Goal: Task Accomplishment & Management: Use online tool/utility

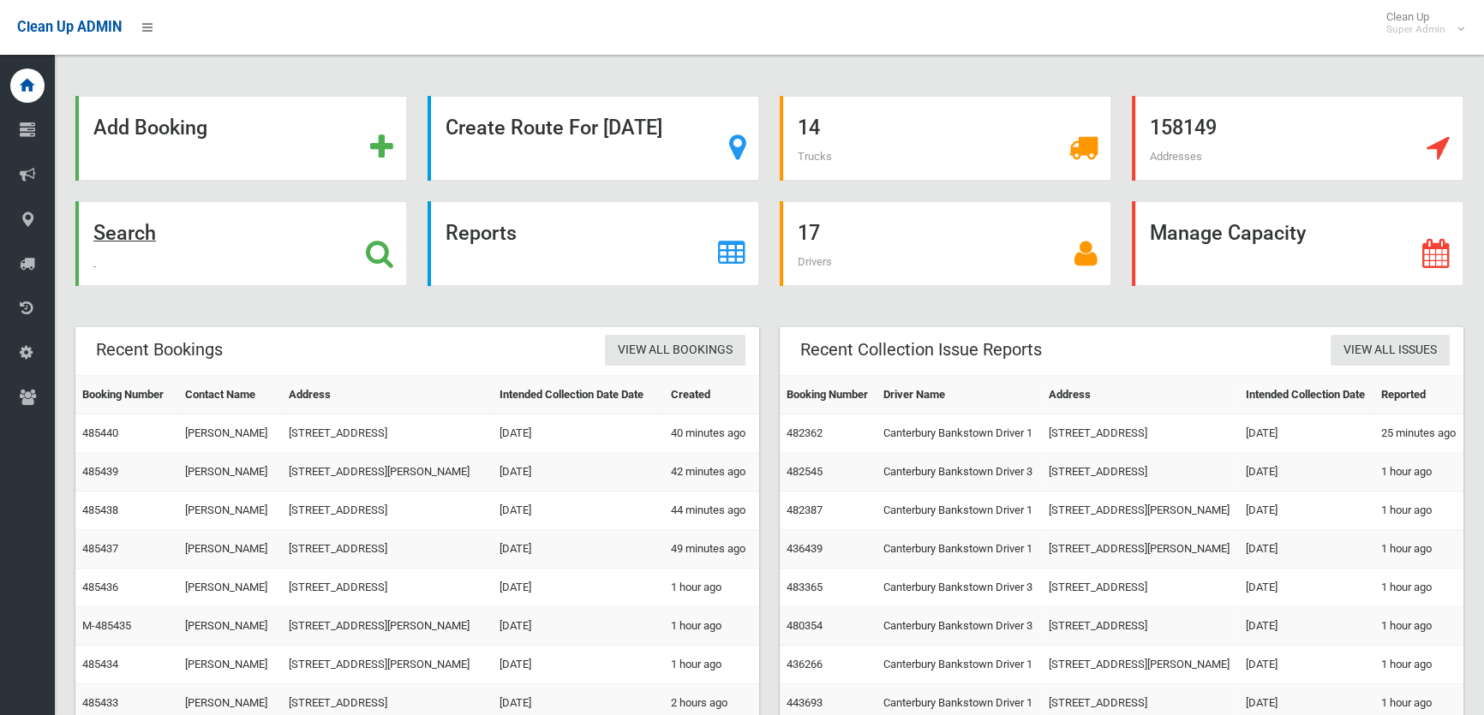
click at [372, 246] on icon at bounding box center [379, 253] width 27 height 29
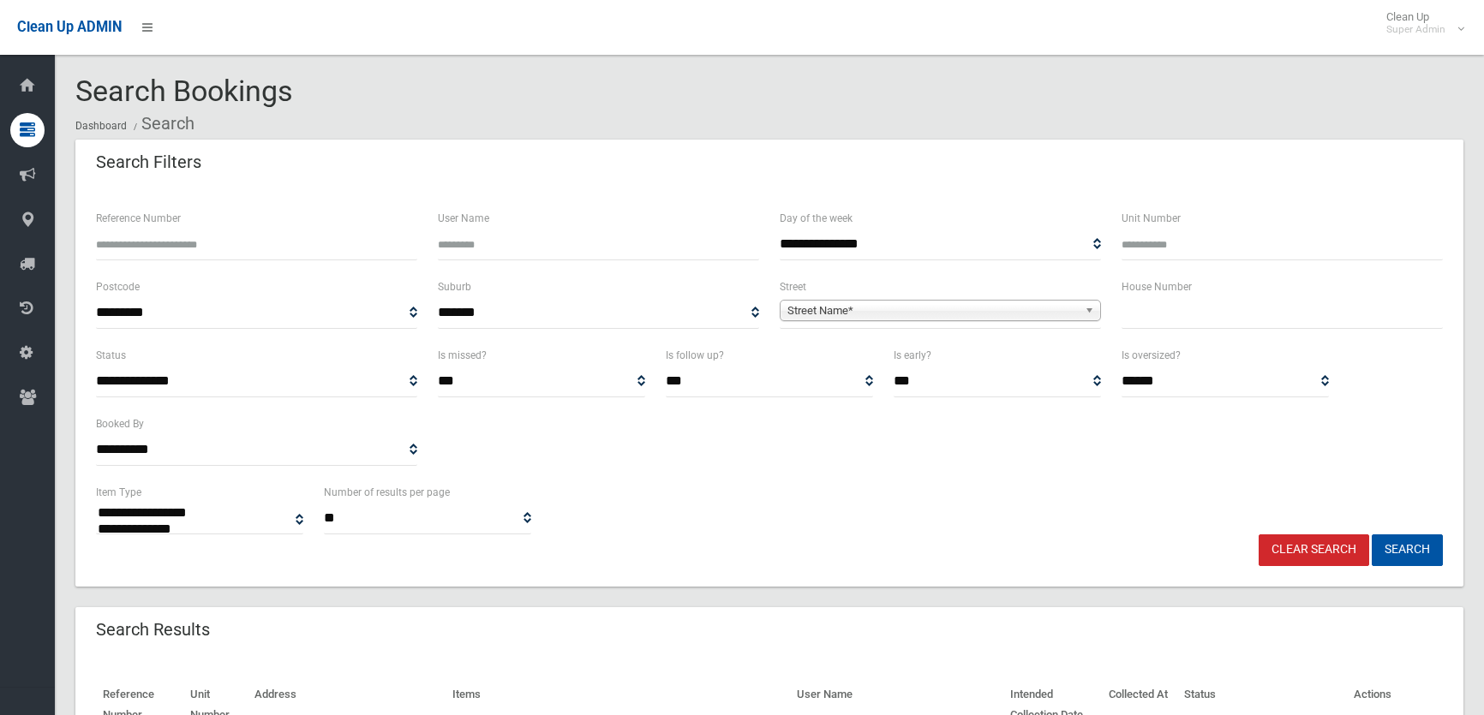
select select
click at [1180, 304] on input "text" at bounding box center [1281, 313] width 321 height 32
type input "**"
click at [912, 311] on span "Street Name*" at bounding box center [932, 311] width 290 height 21
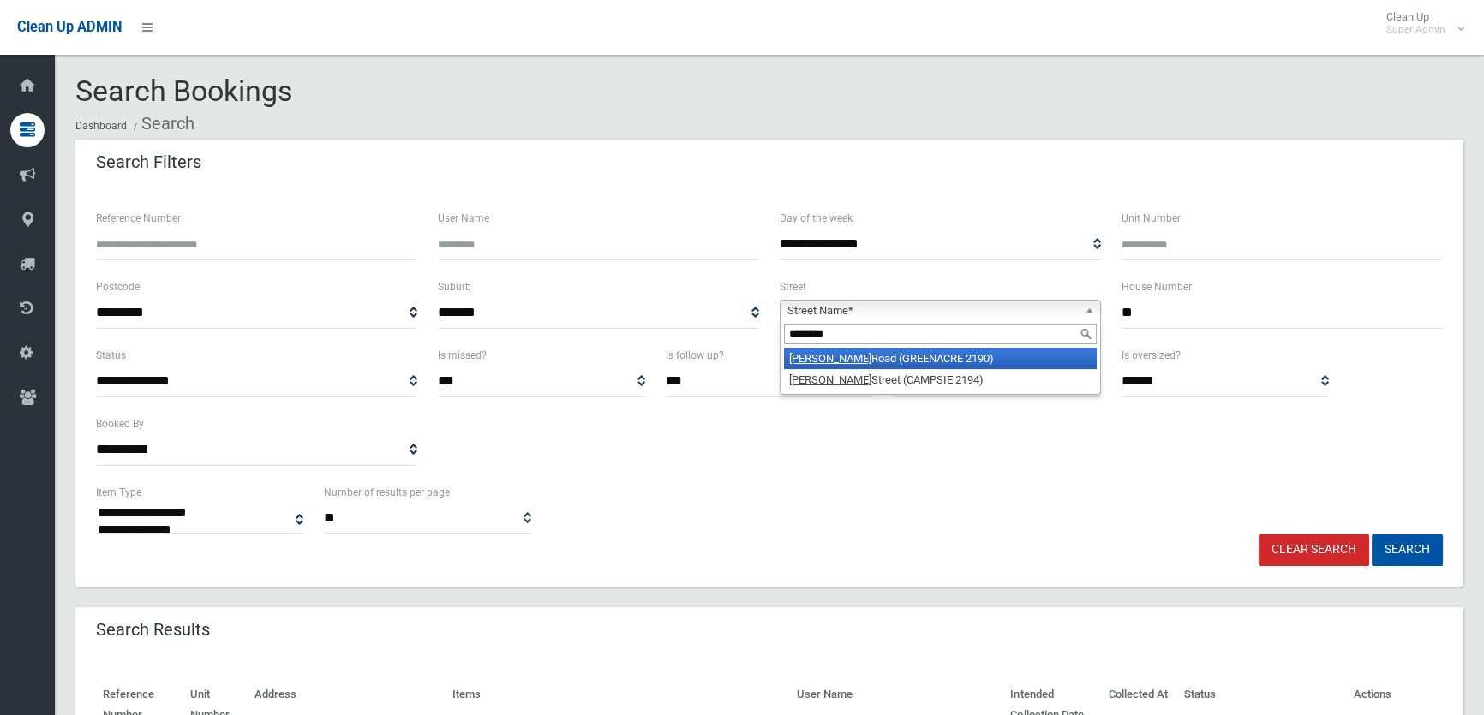
type input "********"
click at [911, 361] on li "Tennyson Road (GREENACRE 2190)" at bounding box center [940, 358] width 313 height 21
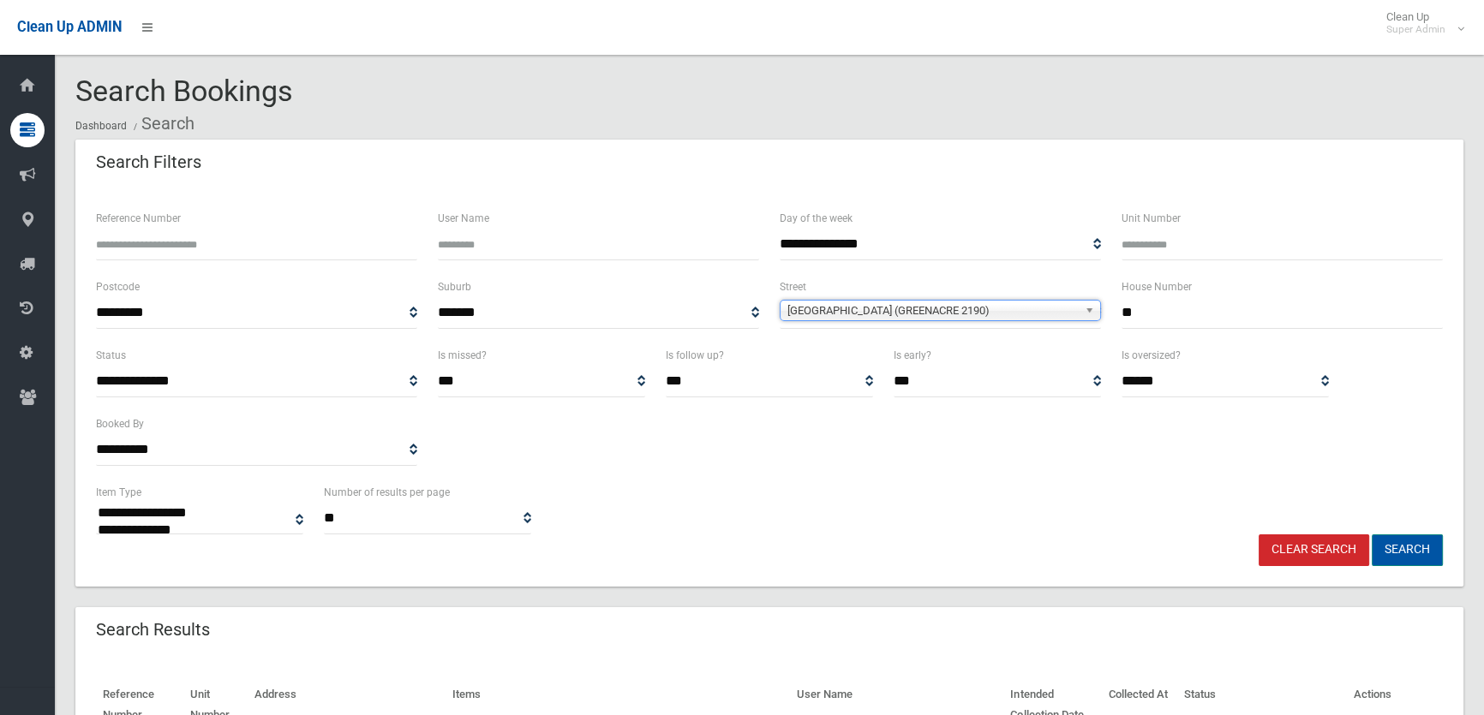
click at [1415, 551] on button "Search" at bounding box center [1407, 551] width 71 height 32
select select
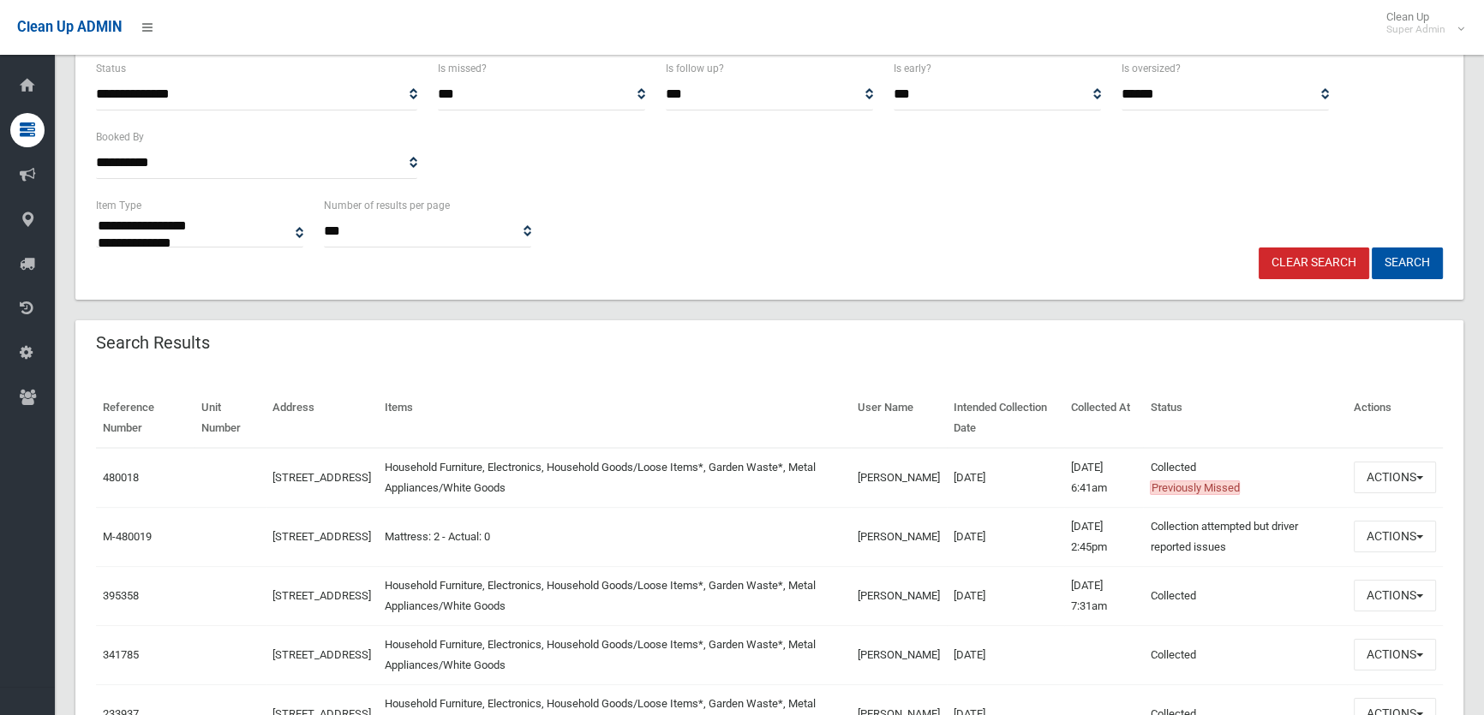
scroll to position [311, 0]
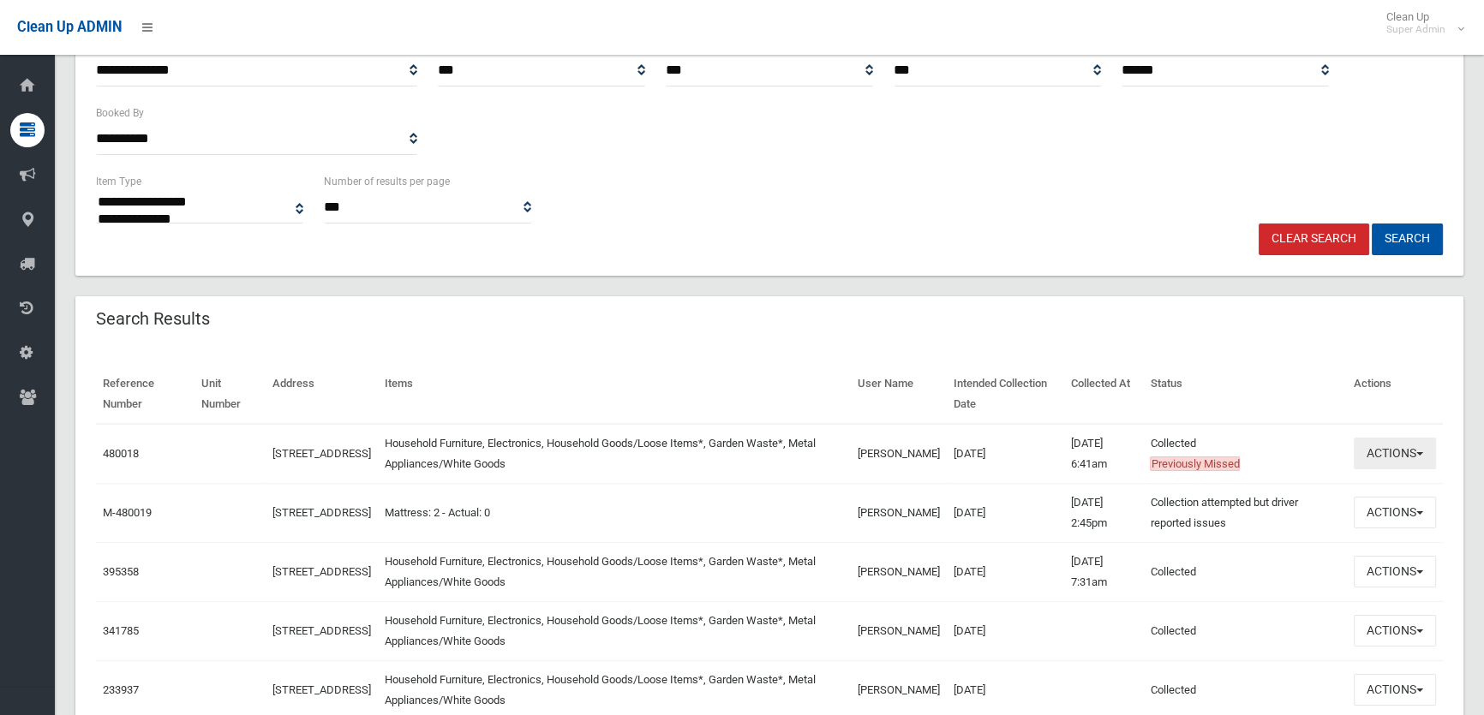
click at [1391, 455] on button "Actions" at bounding box center [1395, 454] width 82 height 32
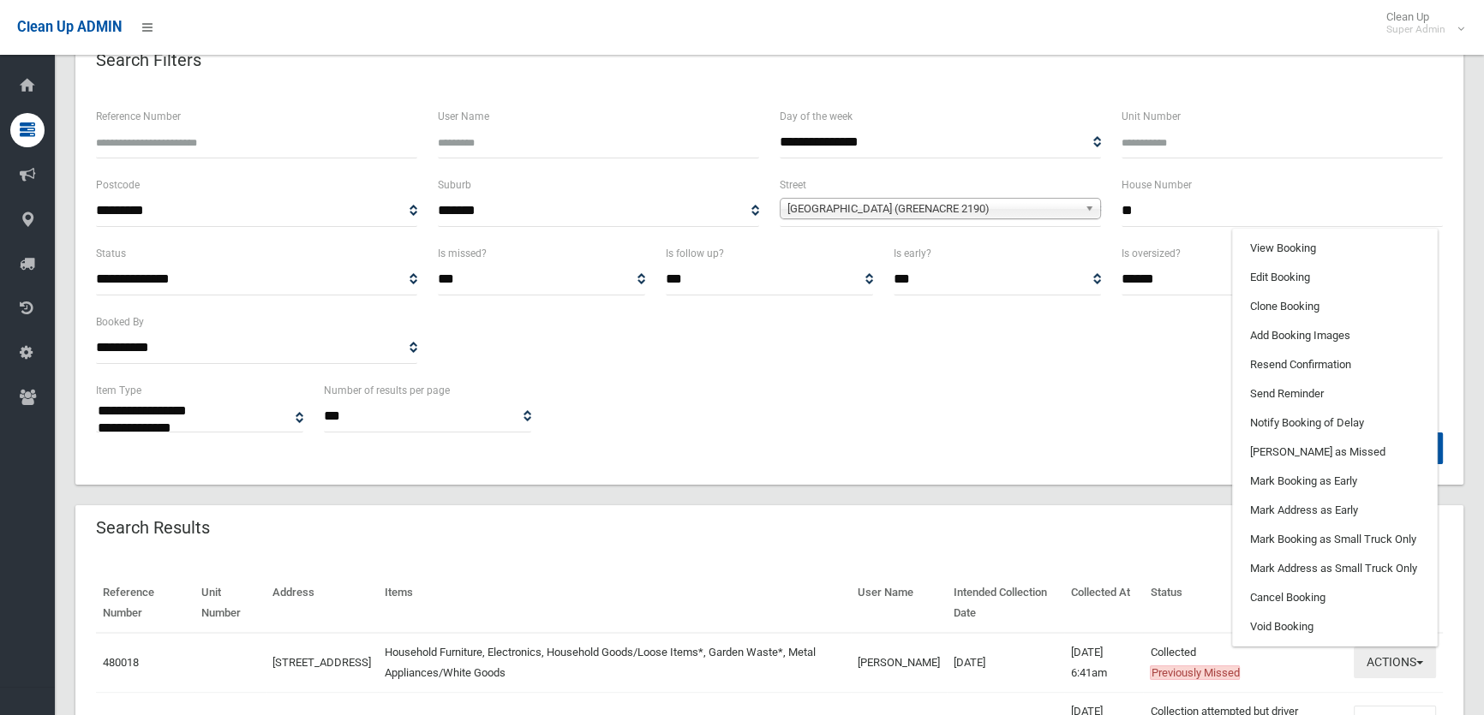
scroll to position [77, 0]
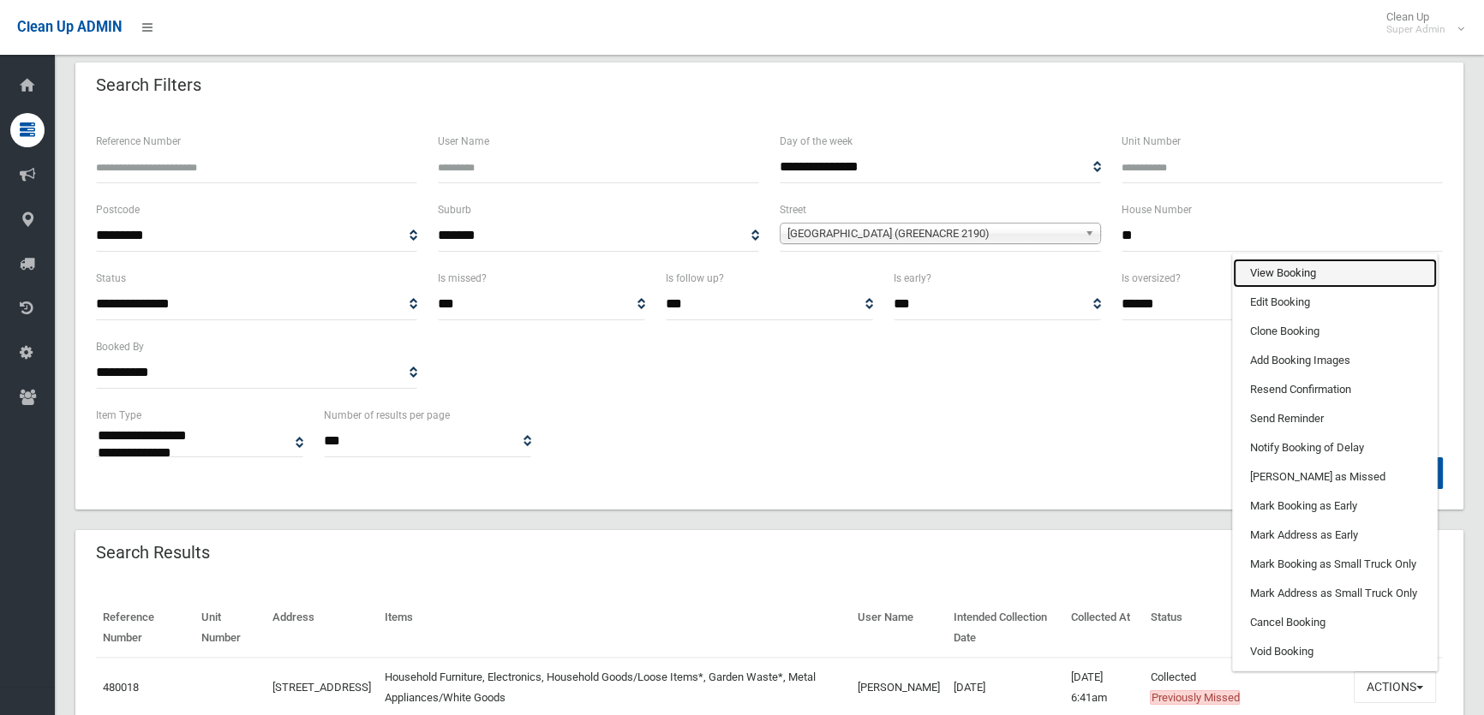
click at [1306, 263] on link "View Booking" at bounding box center [1335, 273] width 204 height 29
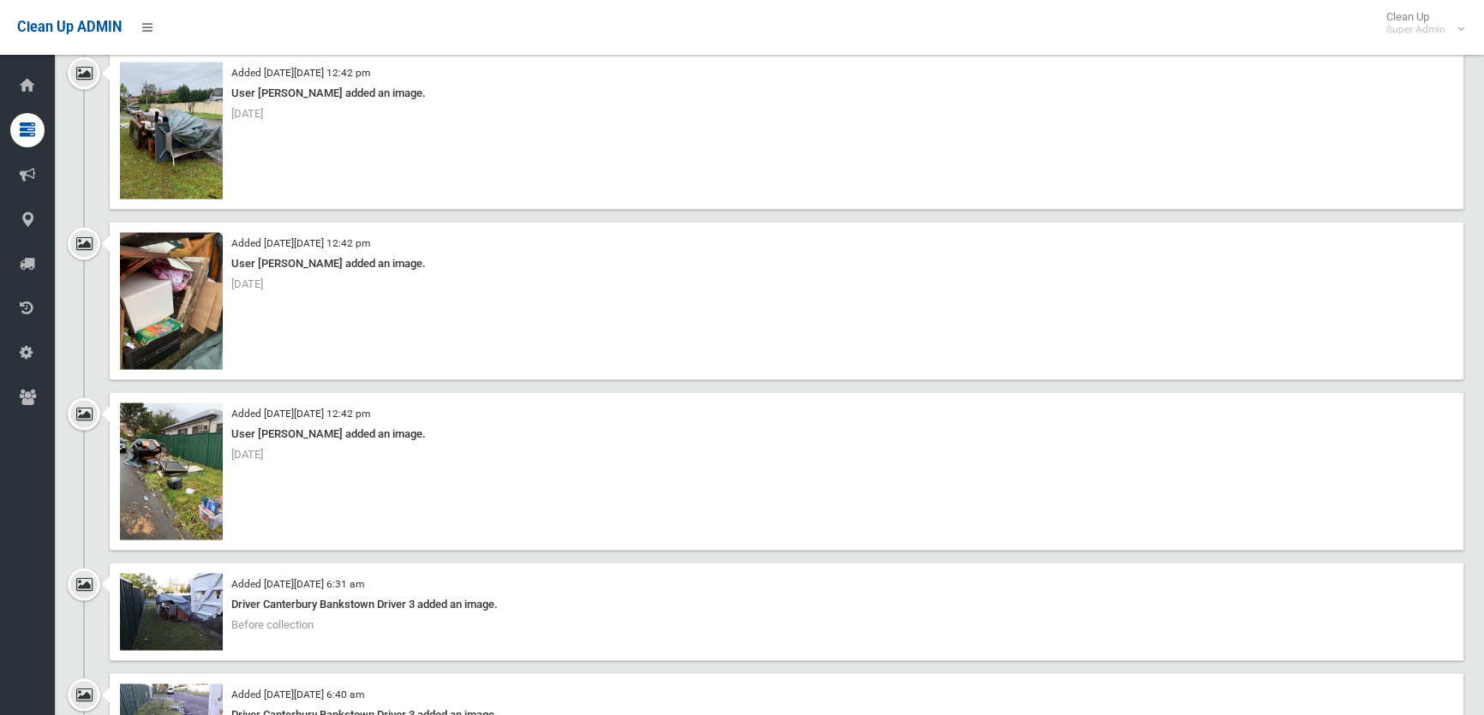
scroll to position [4205, 0]
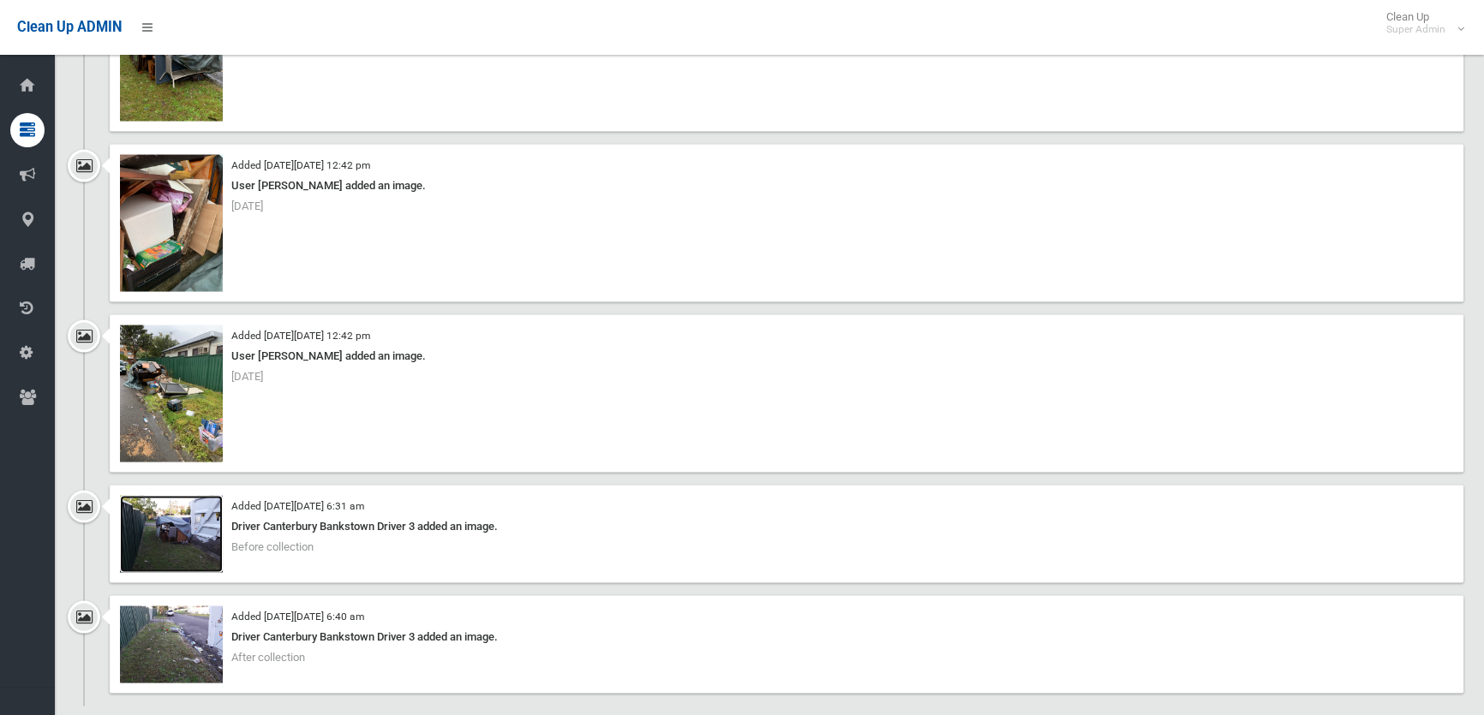
click at [184, 554] on img at bounding box center [171, 534] width 103 height 77
click at [151, 639] on img at bounding box center [171, 645] width 103 height 77
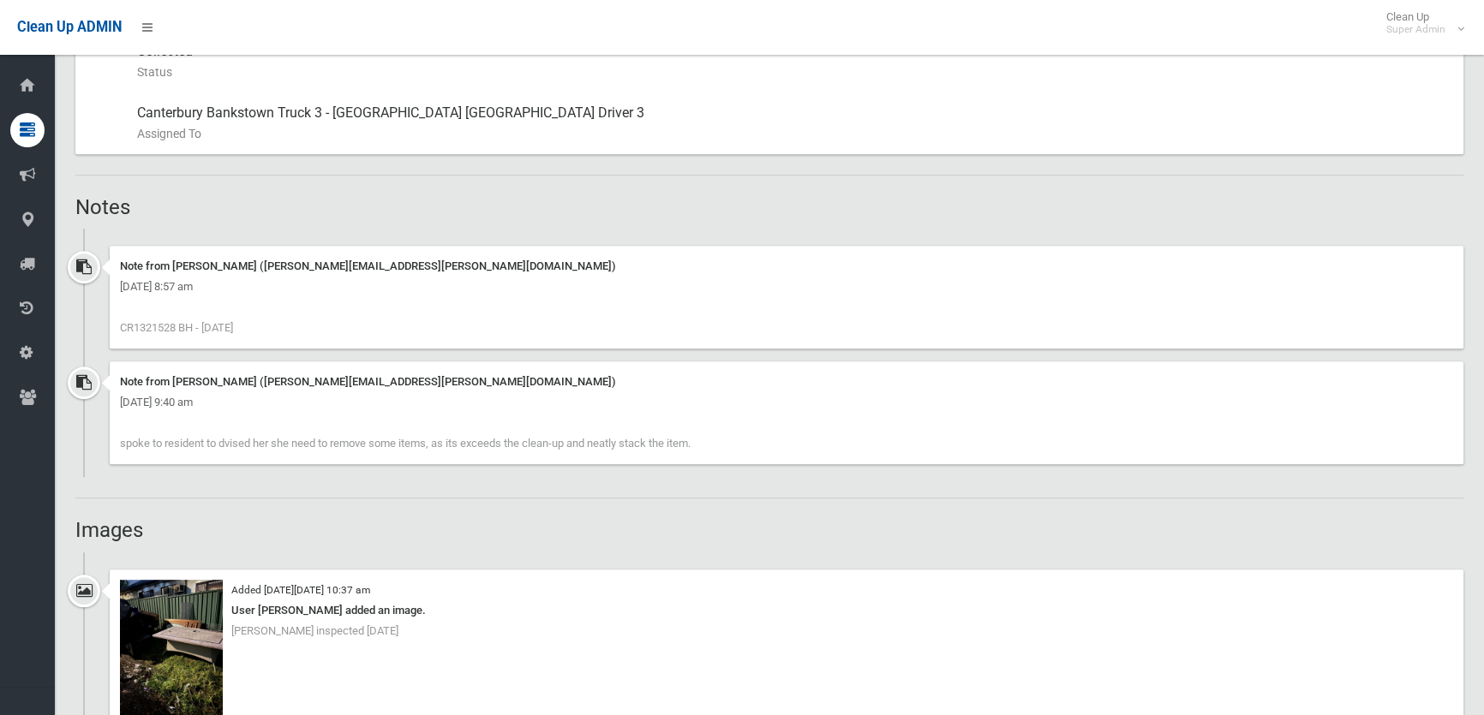
scroll to position [623, 0]
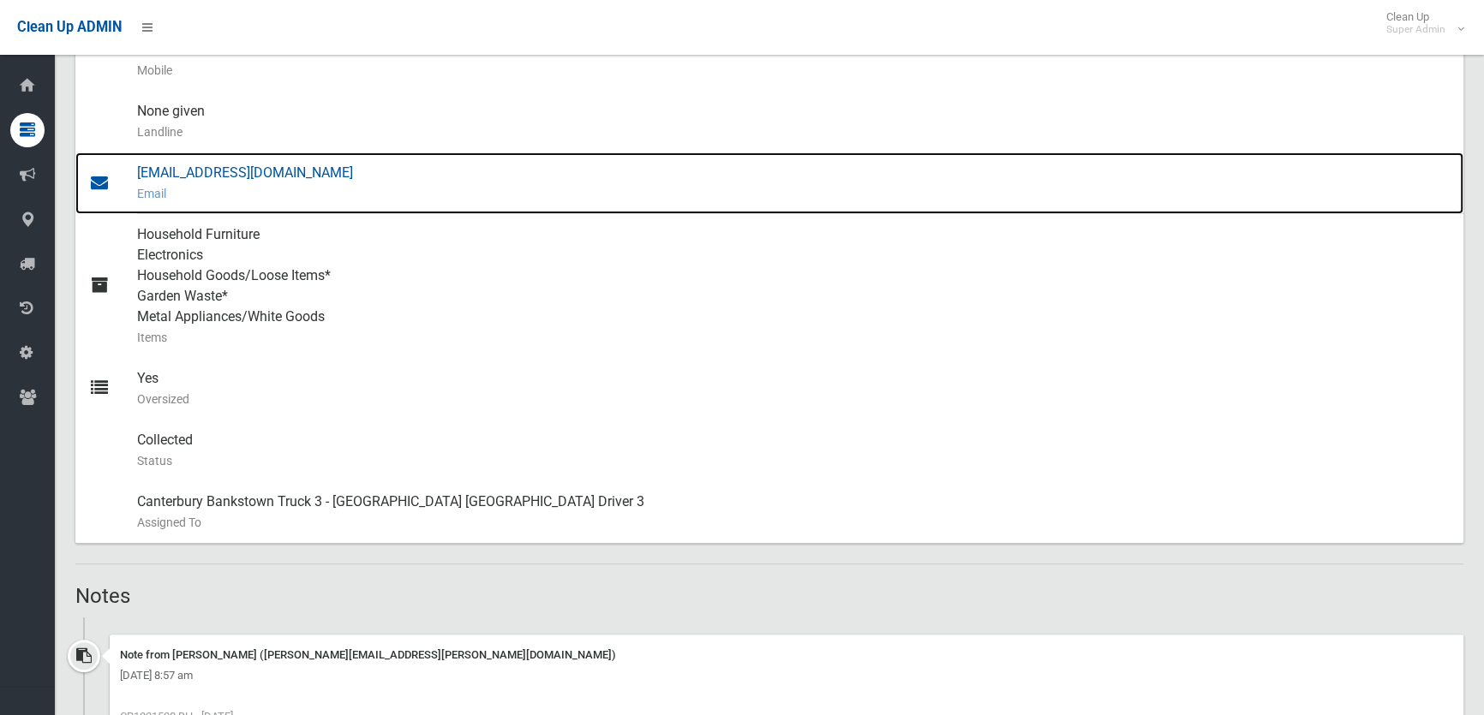
click at [249, 172] on div "jihanemansour@hotmail.com Email" at bounding box center [793, 183] width 1312 height 62
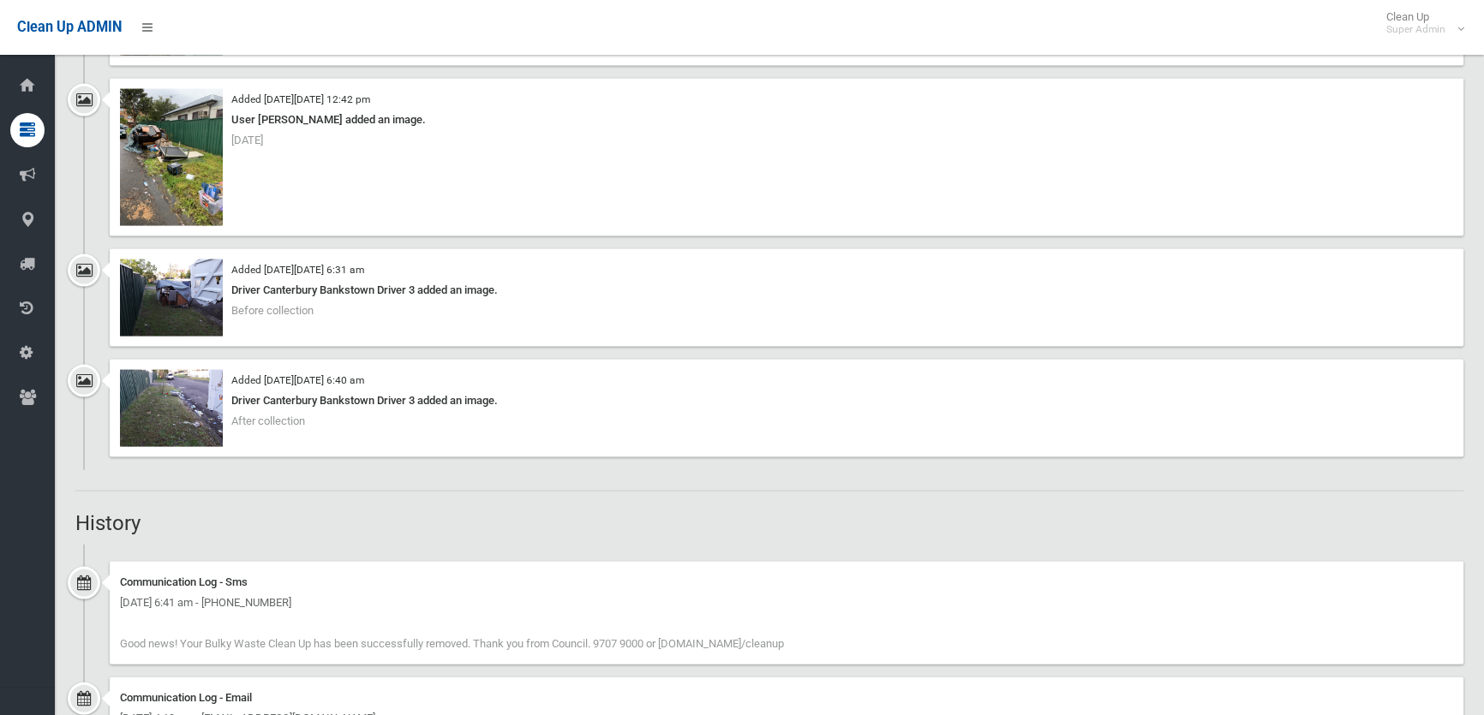
scroll to position [4438, 0]
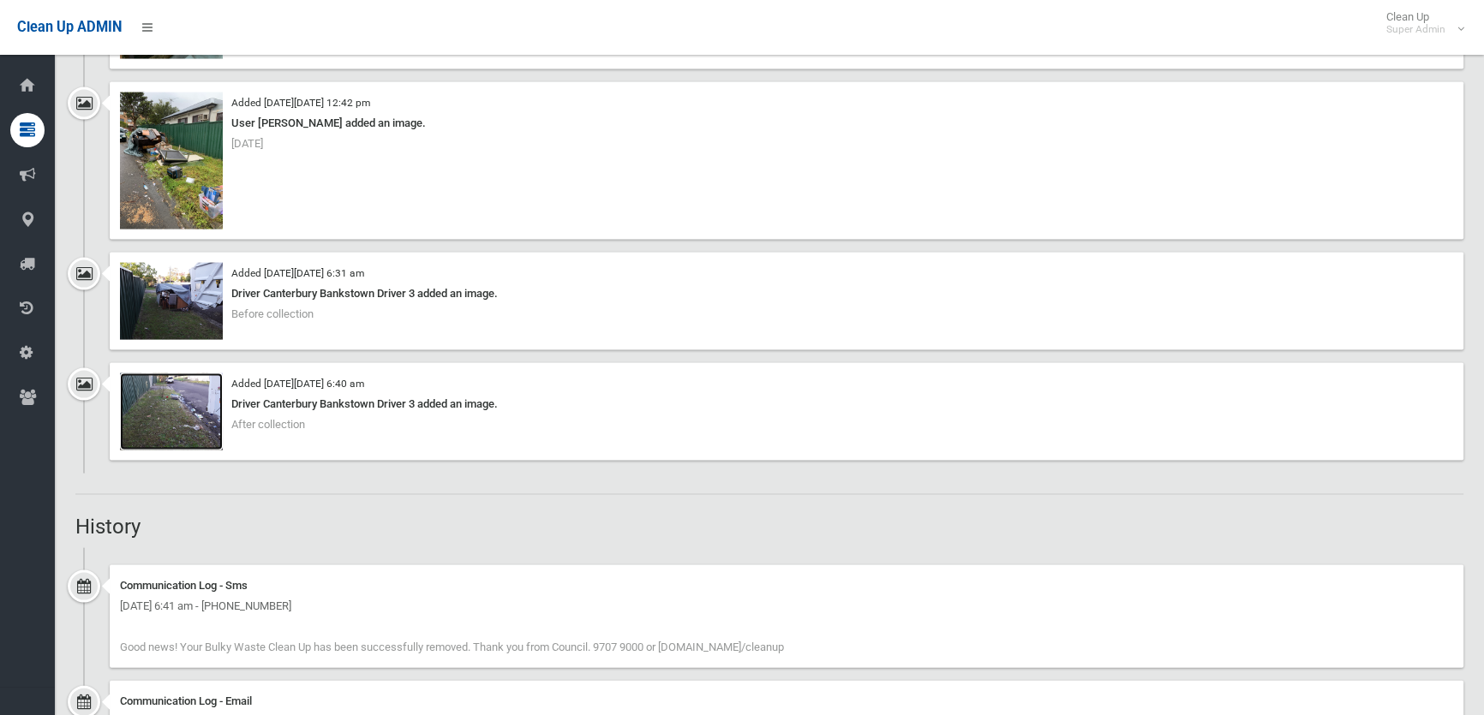
click at [189, 398] on img at bounding box center [171, 412] width 103 height 77
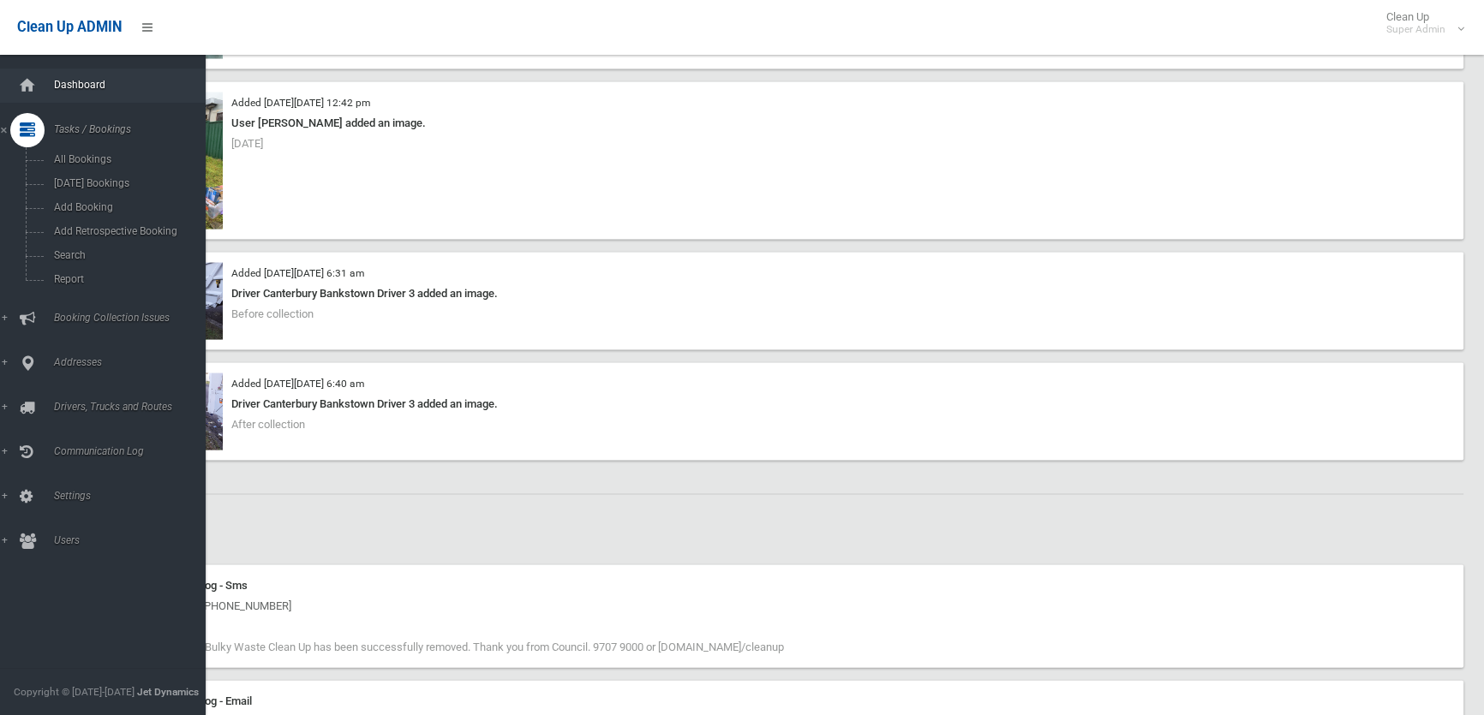
click at [54, 84] on span "Dashboard" at bounding box center [133, 85] width 169 height 12
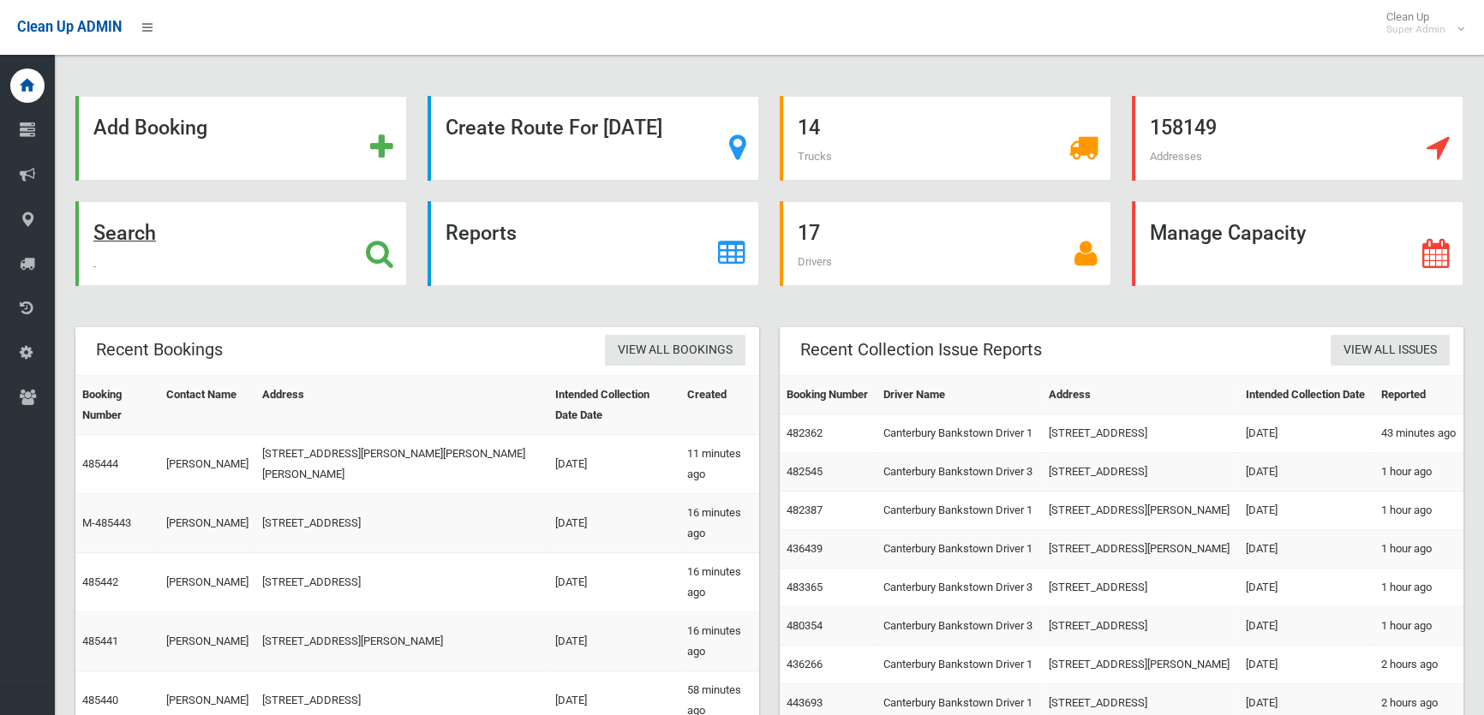
click at [374, 254] on icon at bounding box center [379, 253] width 27 height 29
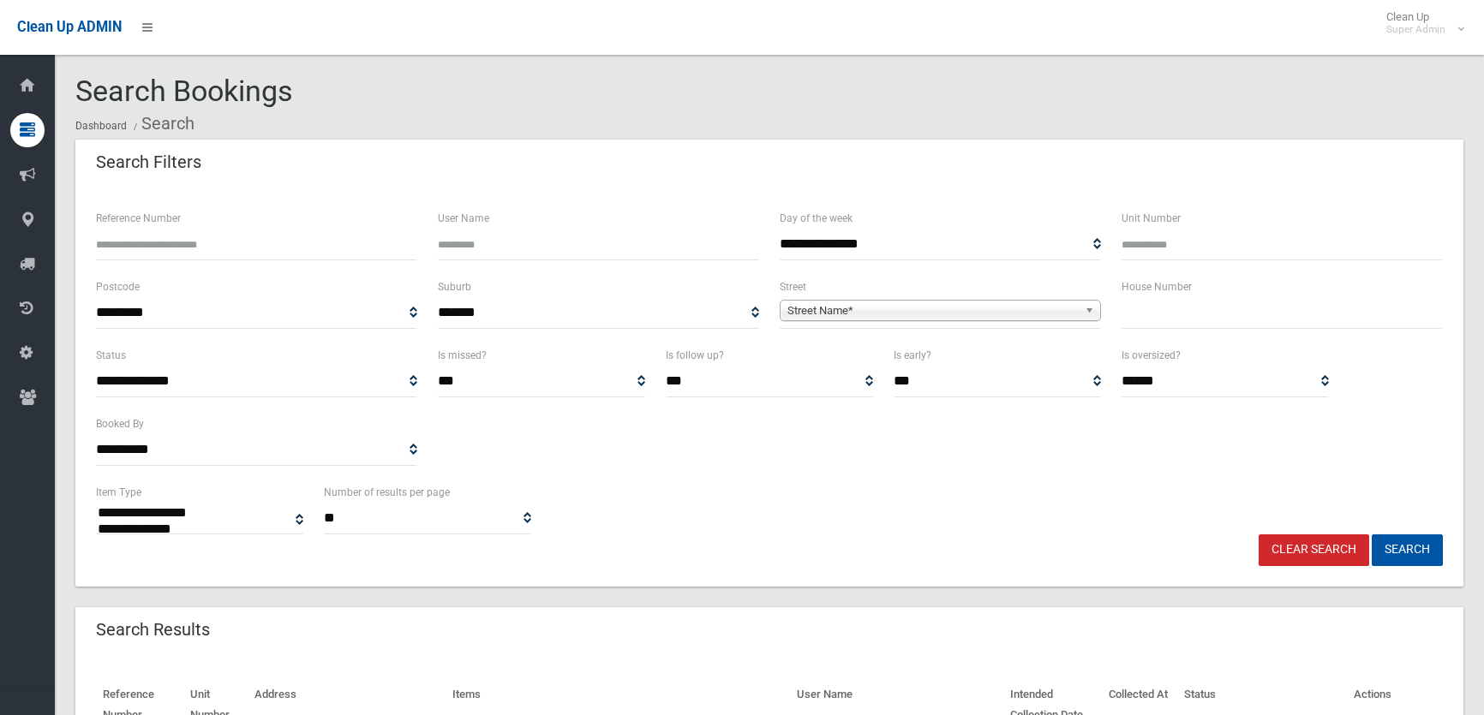
select select
click at [1221, 315] on input "text" at bounding box center [1281, 313] width 321 height 32
type input "*****"
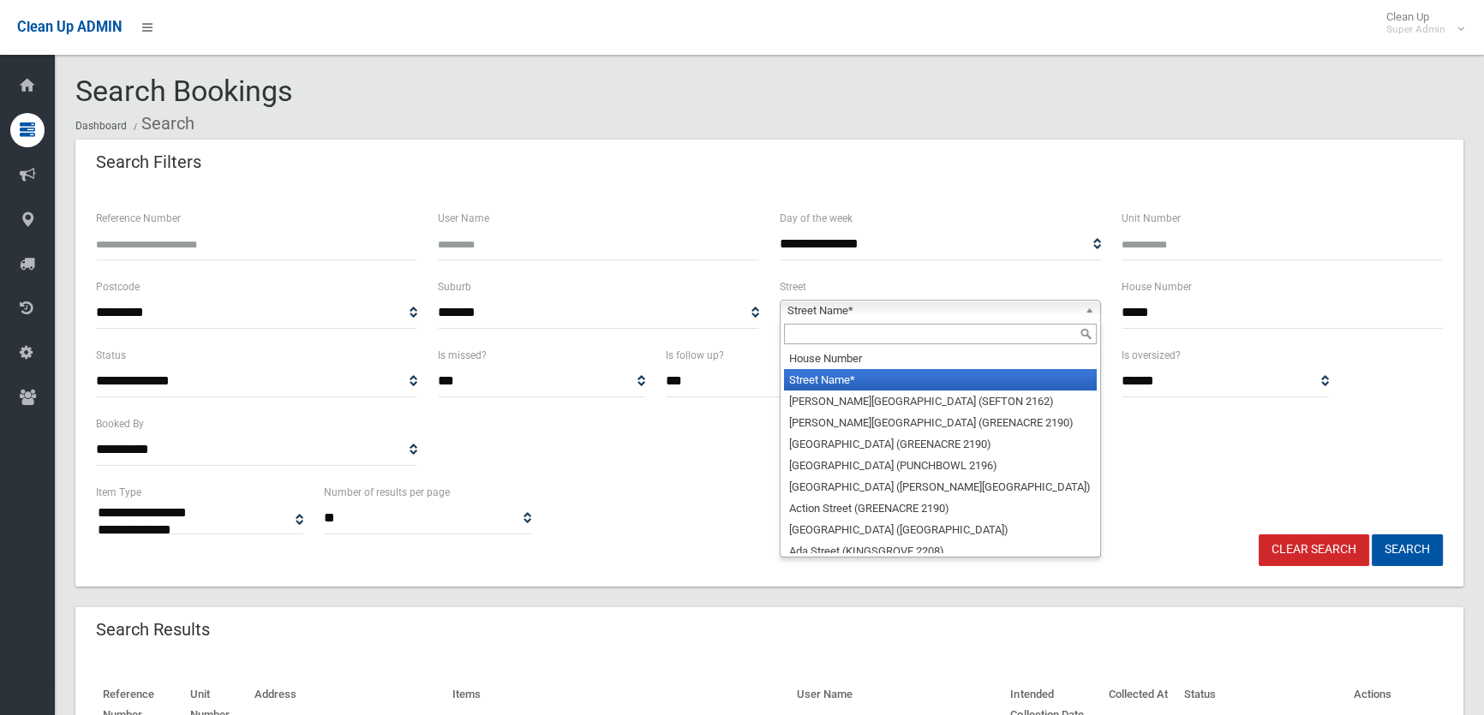
click at [1000, 310] on span "Street Name*" at bounding box center [932, 311] width 290 height 21
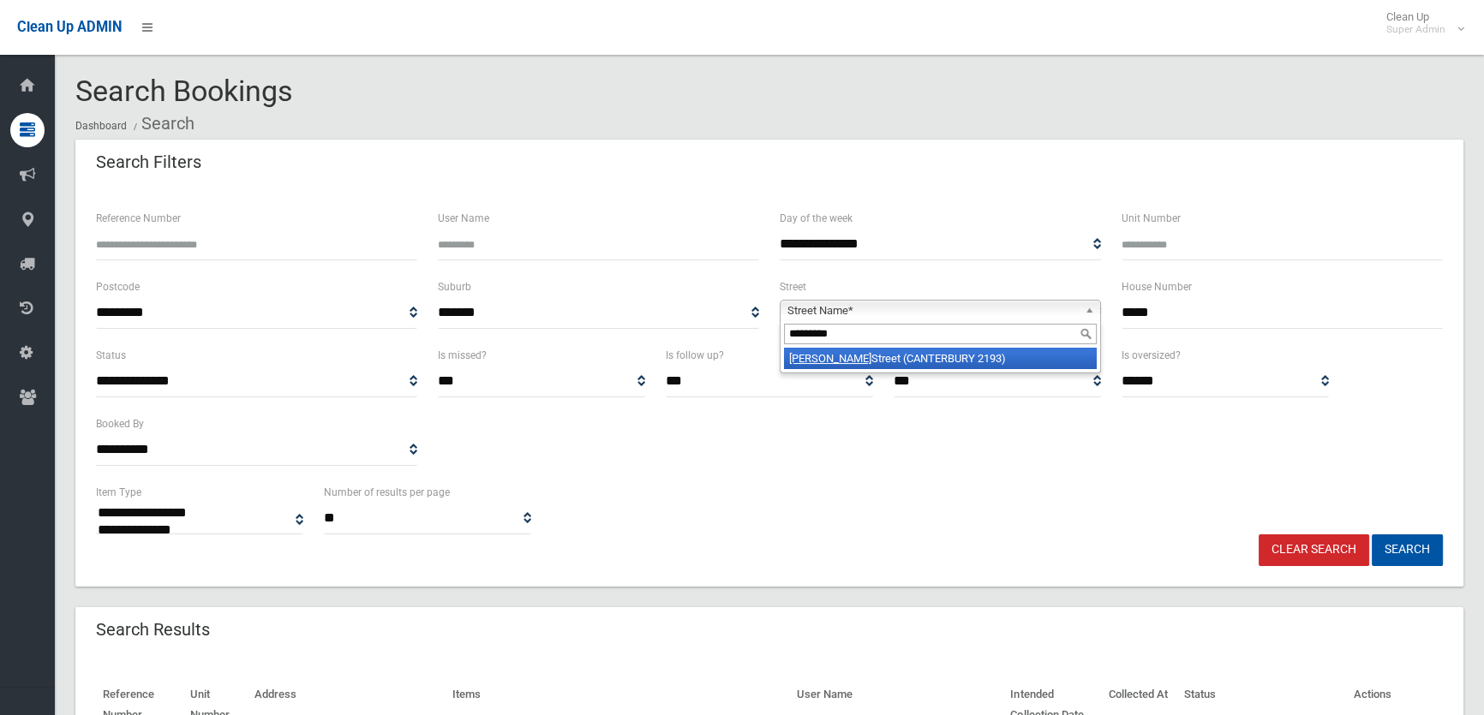
type input "*********"
click at [996, 365] on li "Broughton Street (CANTERBURY 2193)" at bounding box center [940, 358] width 313 height 21
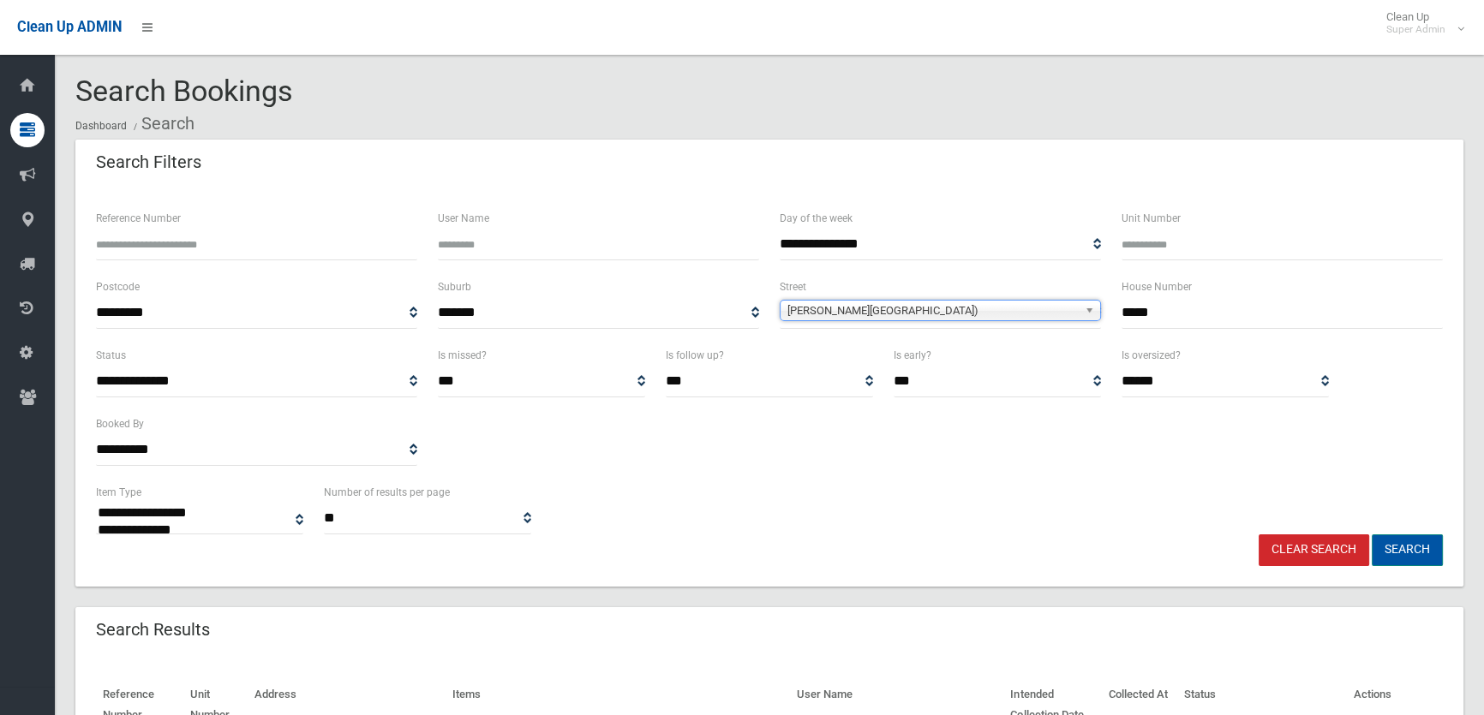
click at [1388, 554] on button "Search" at bounding box center [1407, 551] width 71 height 32
select select
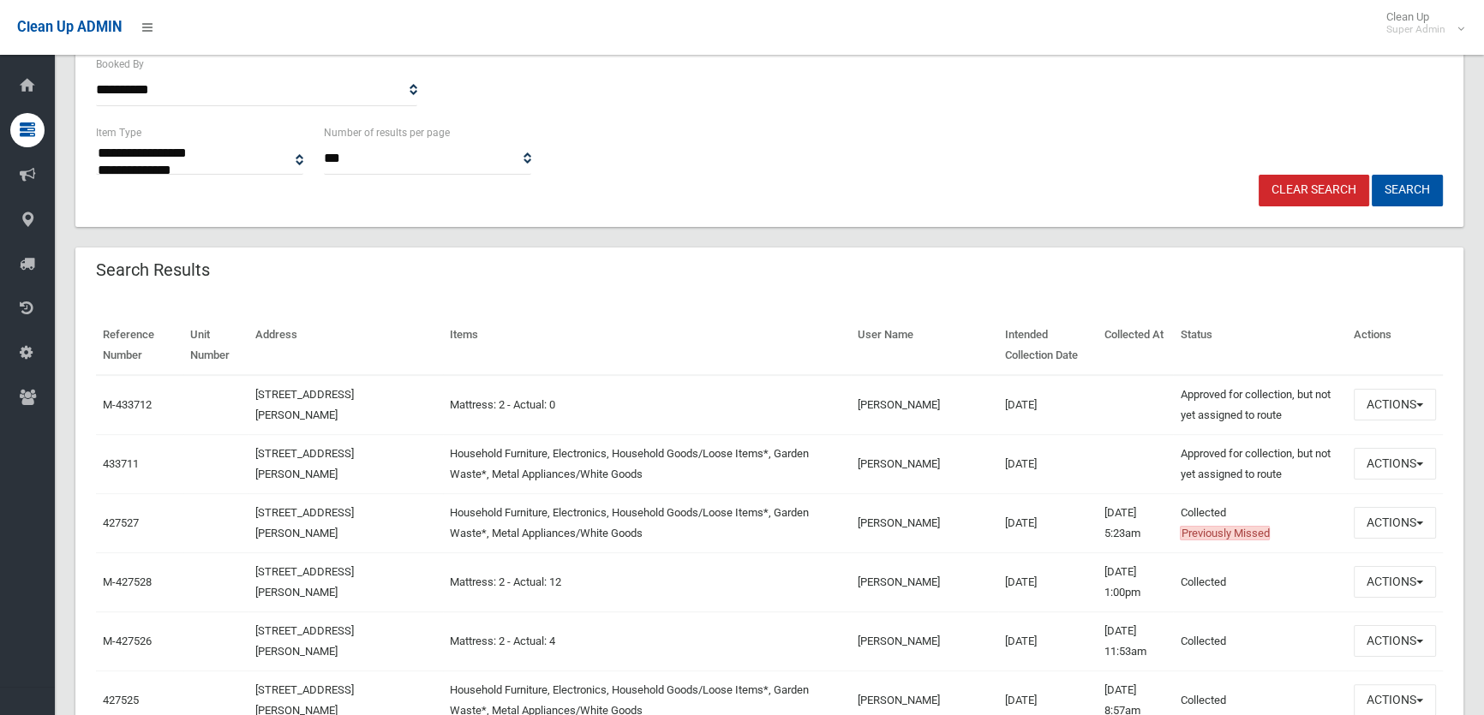
scroll to position [389, 0]
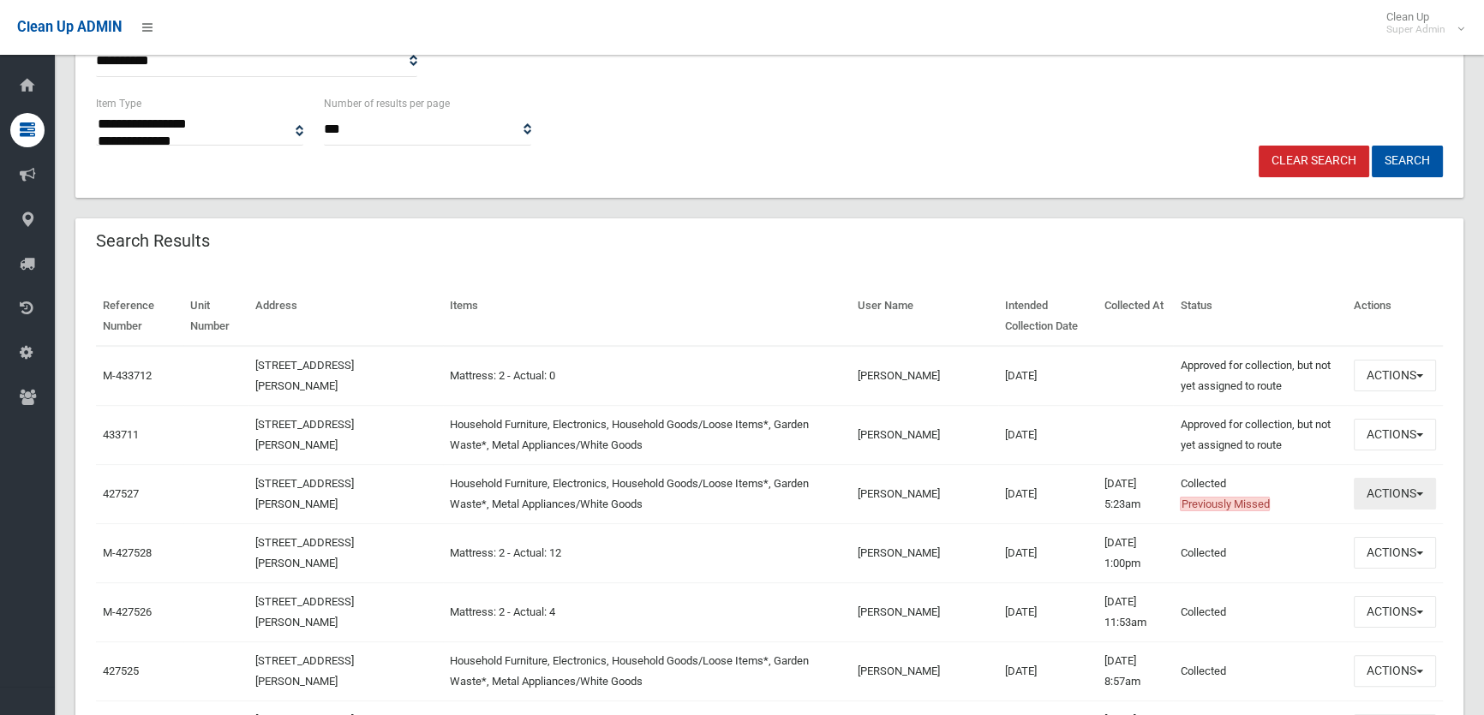
click at [1400, 491] on button "Actions" at bounding box center [1395, 494] width 82 height 32
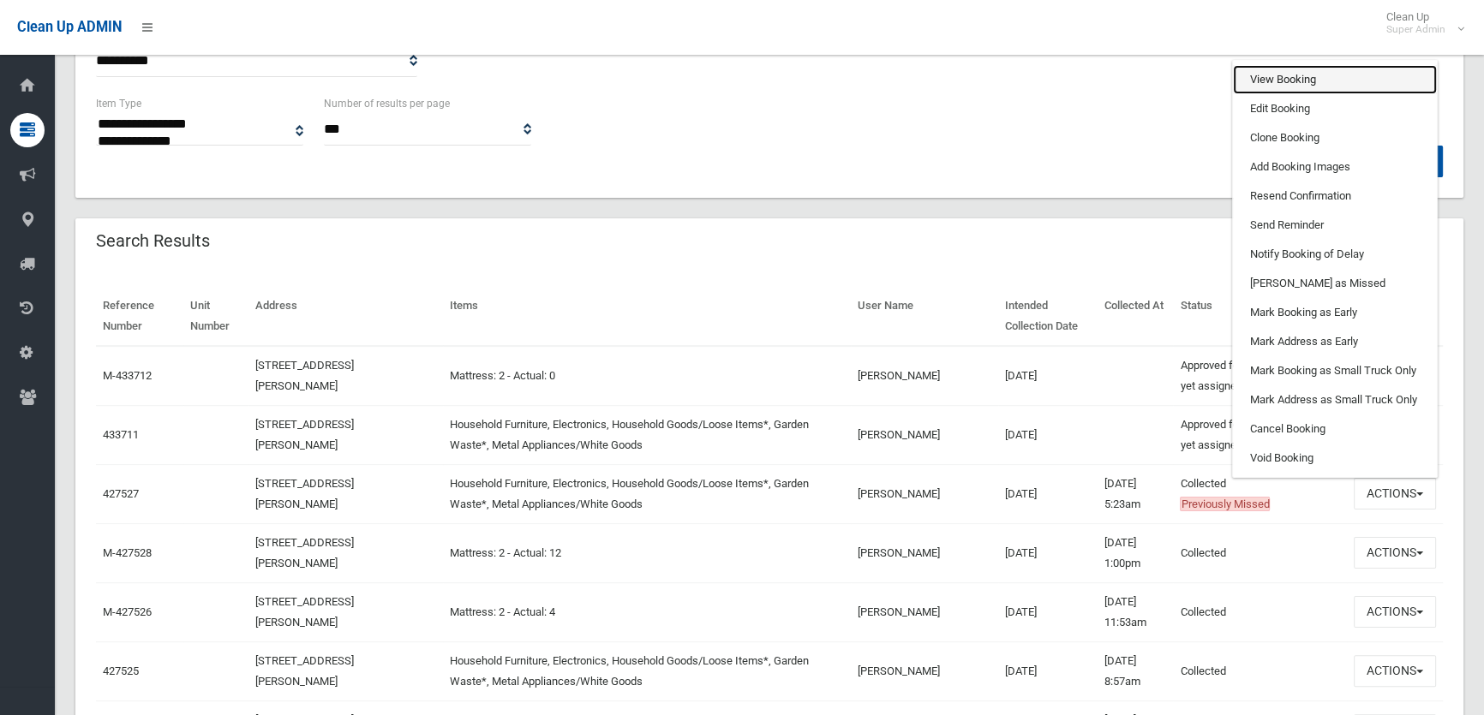
click at [1288, 69] on link "View Booking" at bounding box center [1335, 79] width 204 height 29
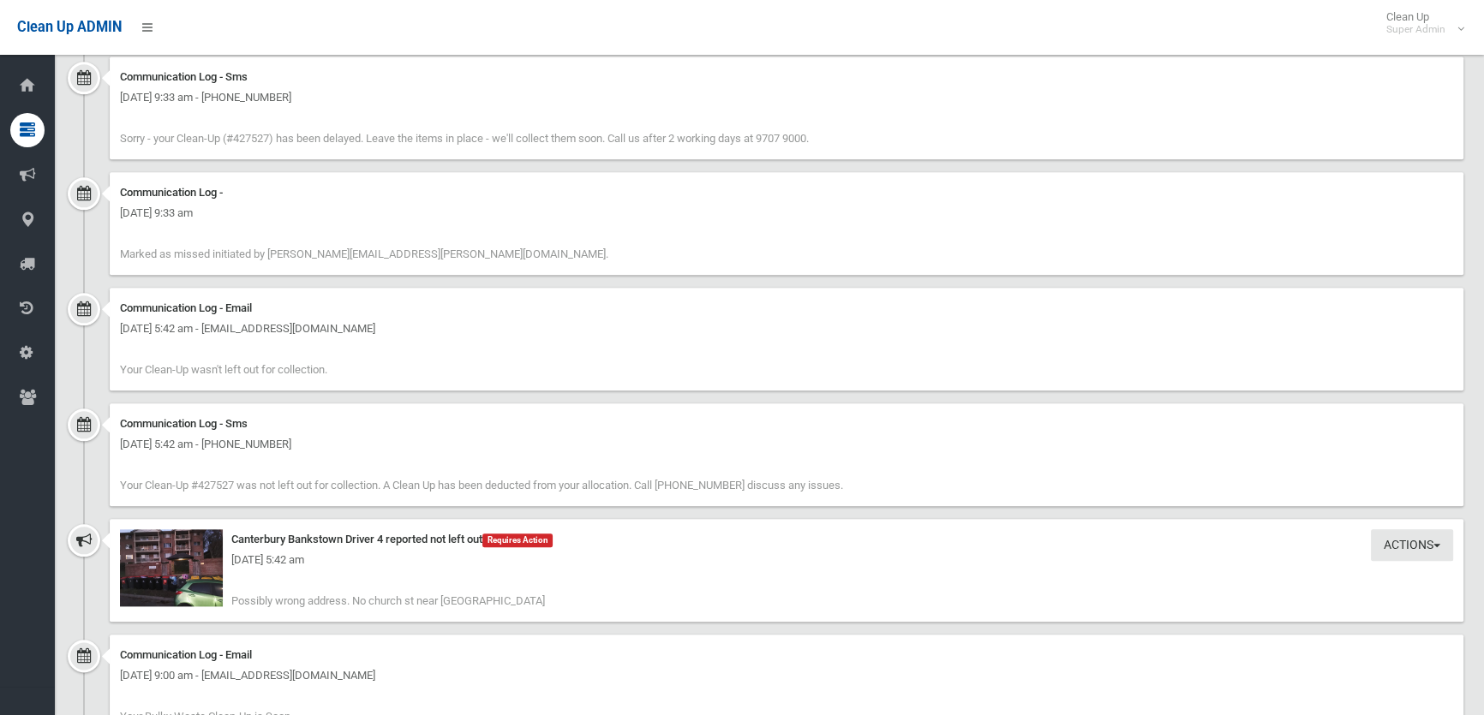
scroll to position [2310, 0]
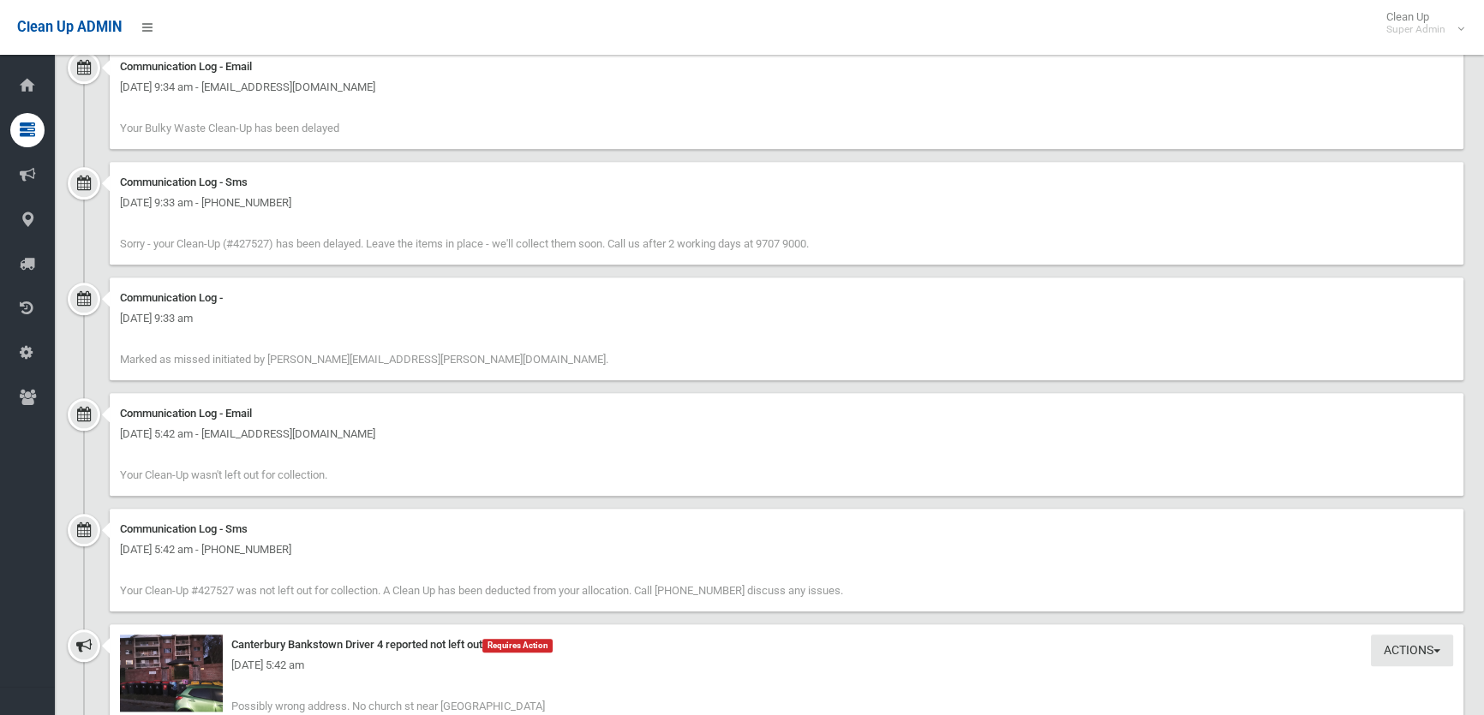
click at [170, 669] on div "[DATE] 5:42 am" at bounding box center [786, 665] width 1333 height 21
click at [170, 676] on img at bounding box center [171, 673] width 103 height 77
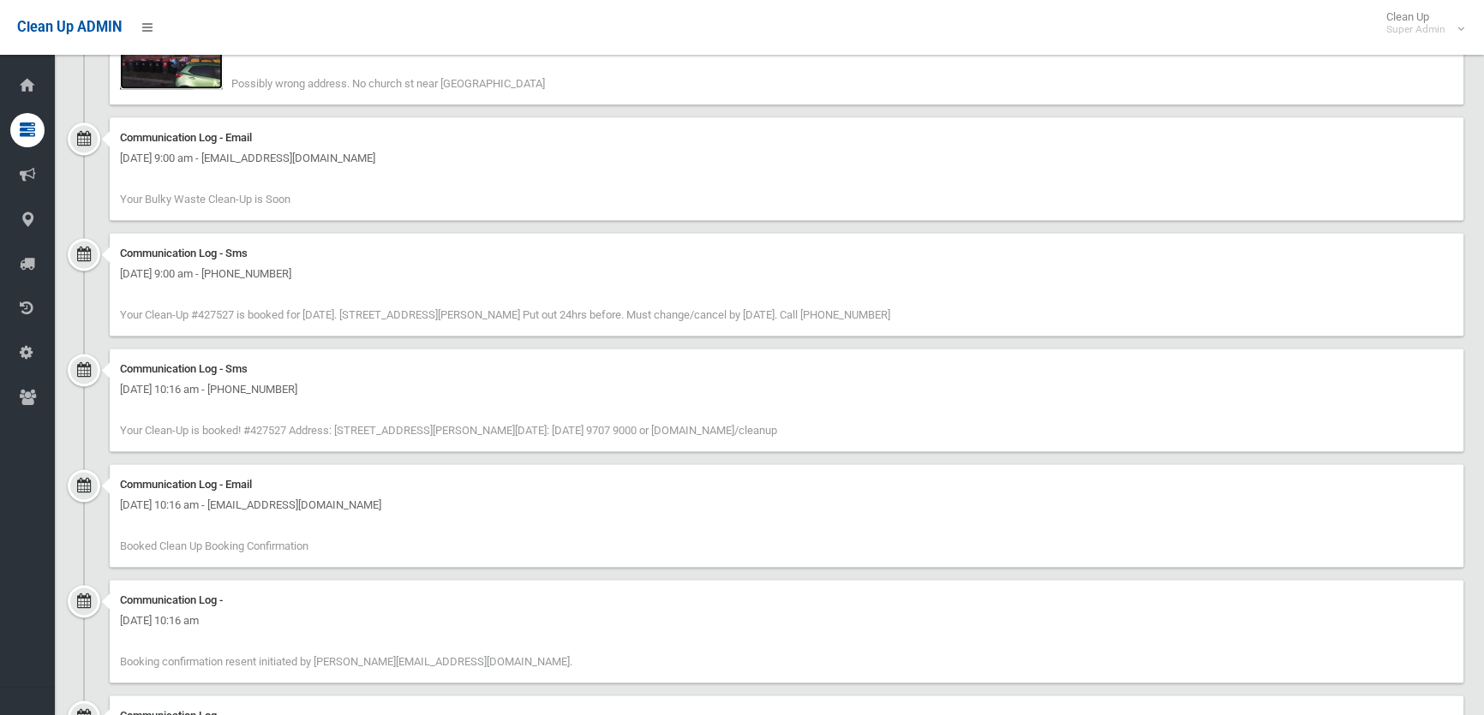
scroll to position [2621, 0]
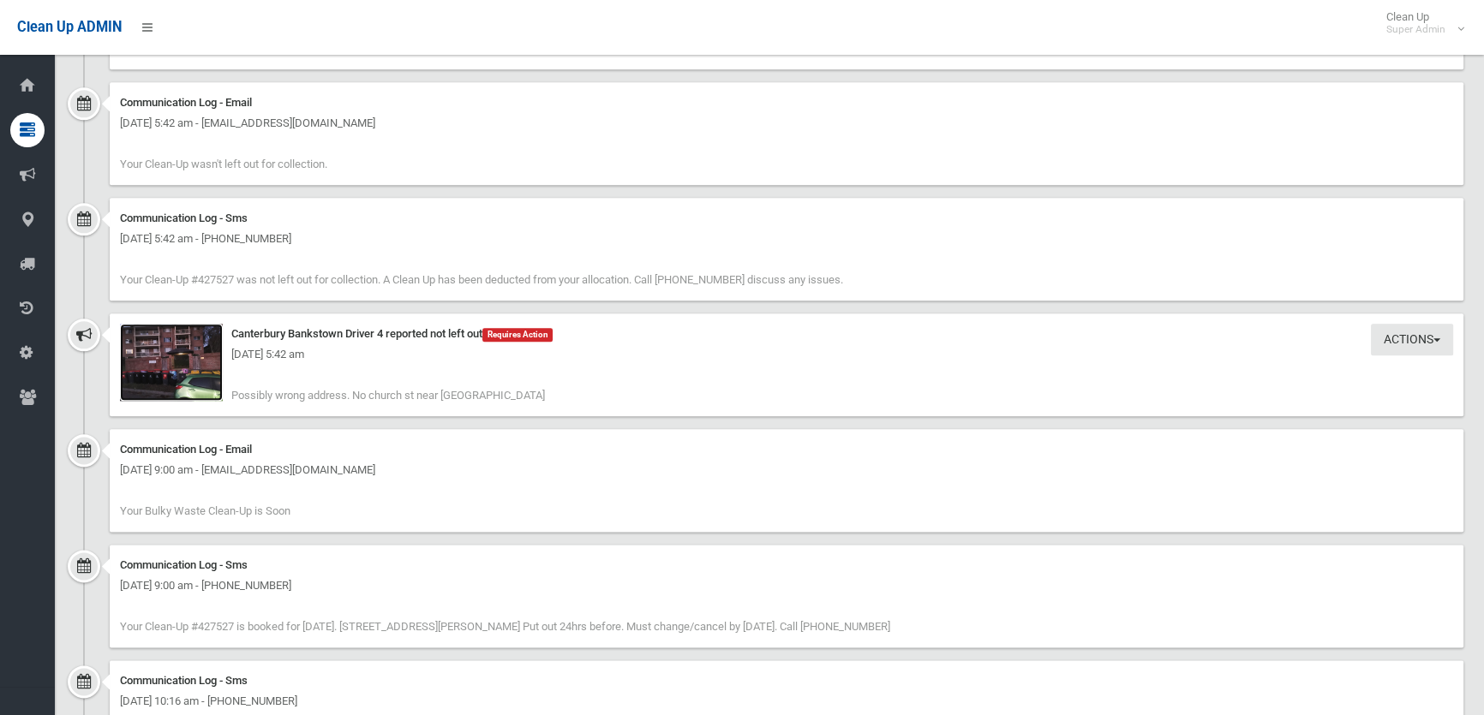
click at [202, 392] on img at bounding box center [171, 362] width 103 height 77
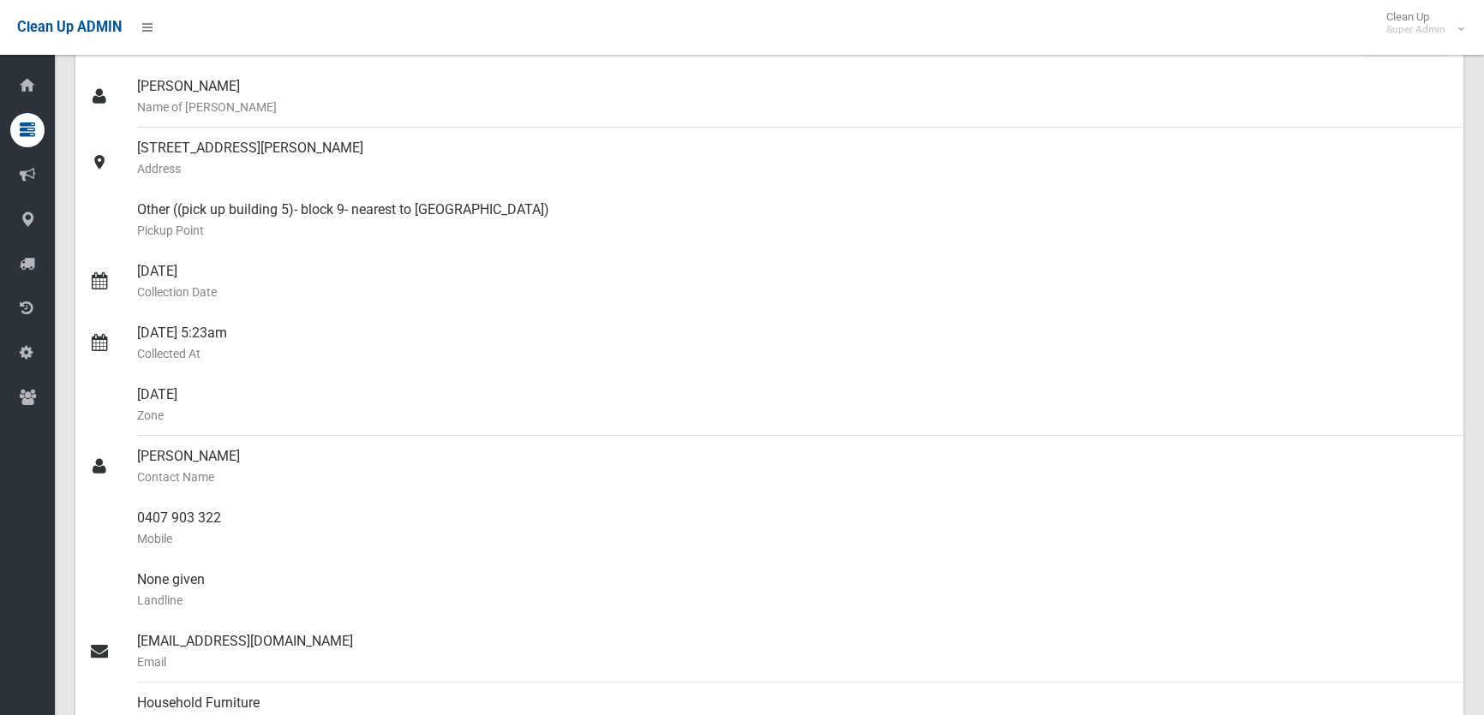
scroll to position [129, 0]
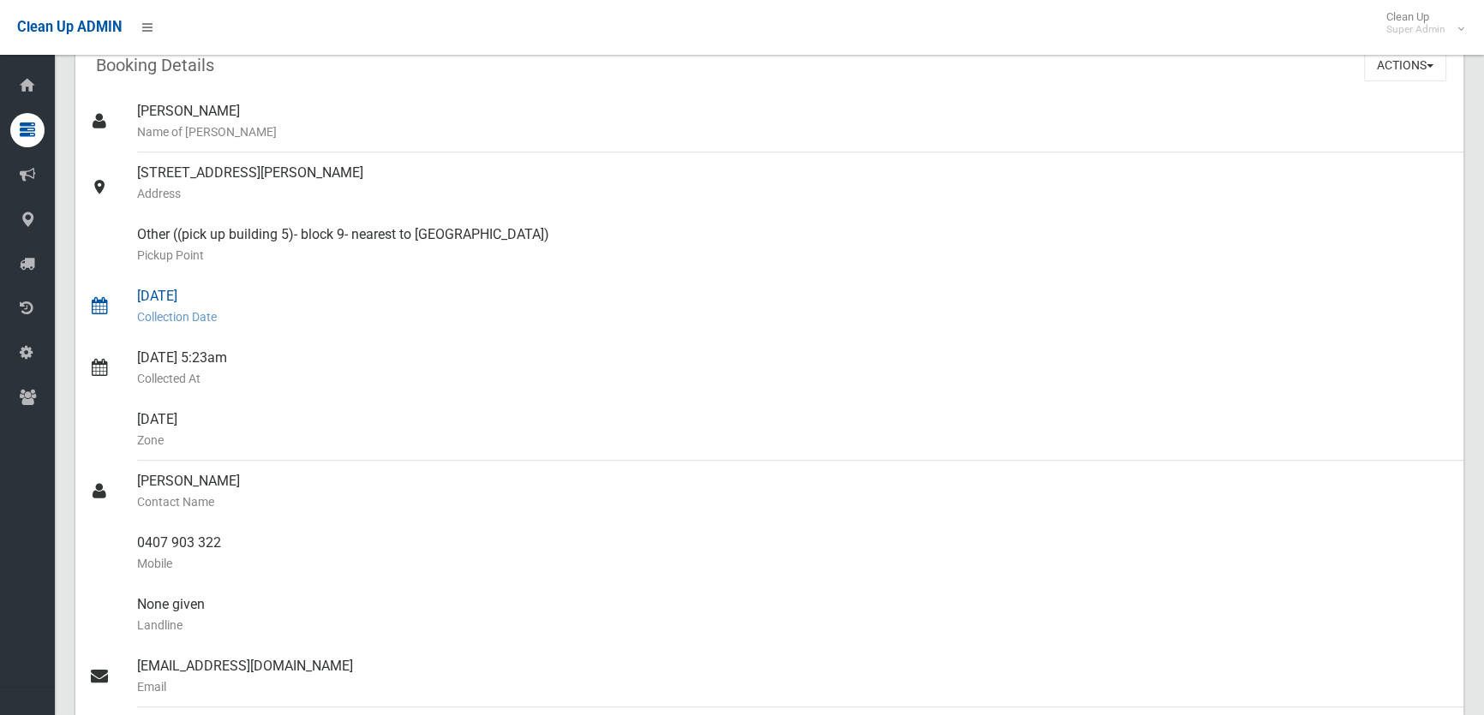
drag, startPoint x: 134, startPoint y: 163, endPoint x: 536, endPoint y: 288, distance: 420.8
click at [536, 288] on ul "[PERSON_NAME] Name of [PERSON_NAME] [STREET_ADDRESS][PERSON_NAME] Address [GEOG…" at bounding box center [769, 564] width 1388 height 946
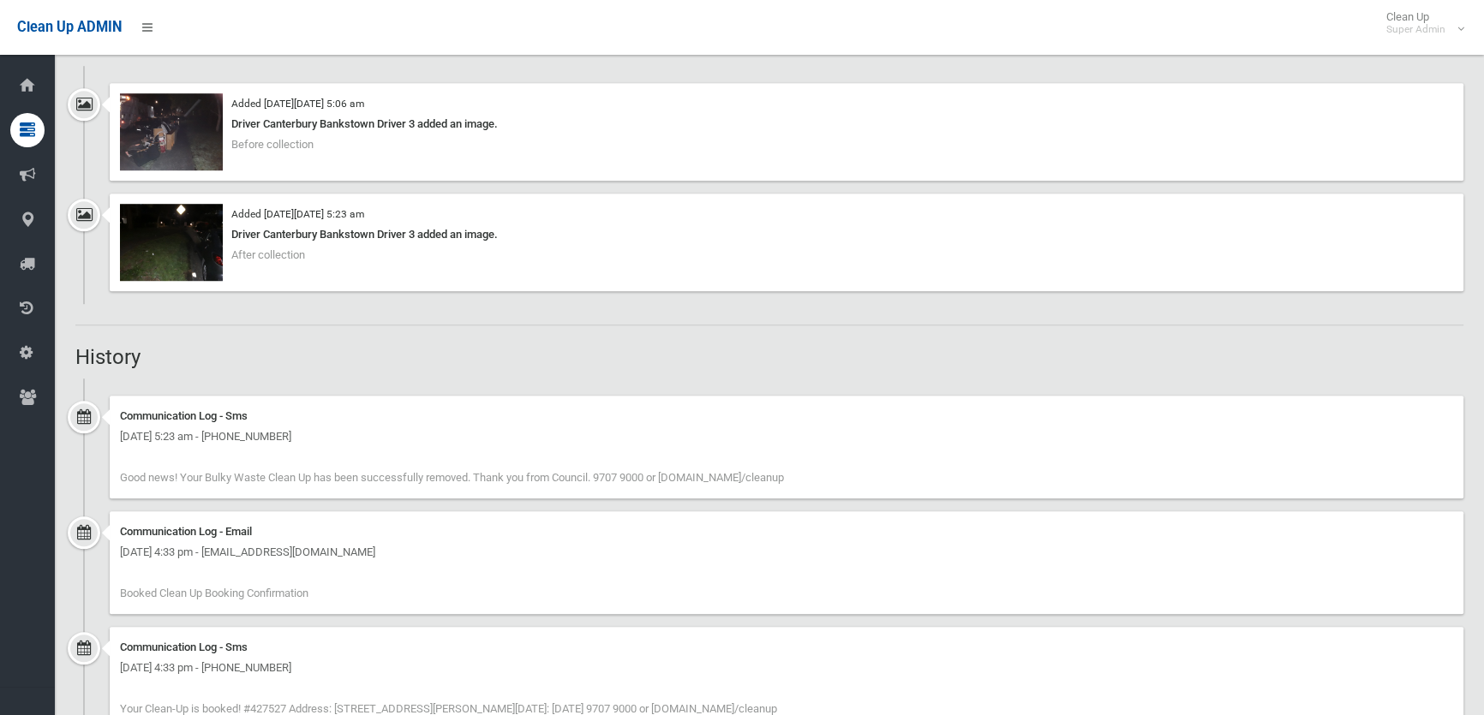
scroll to position [1532, 0]
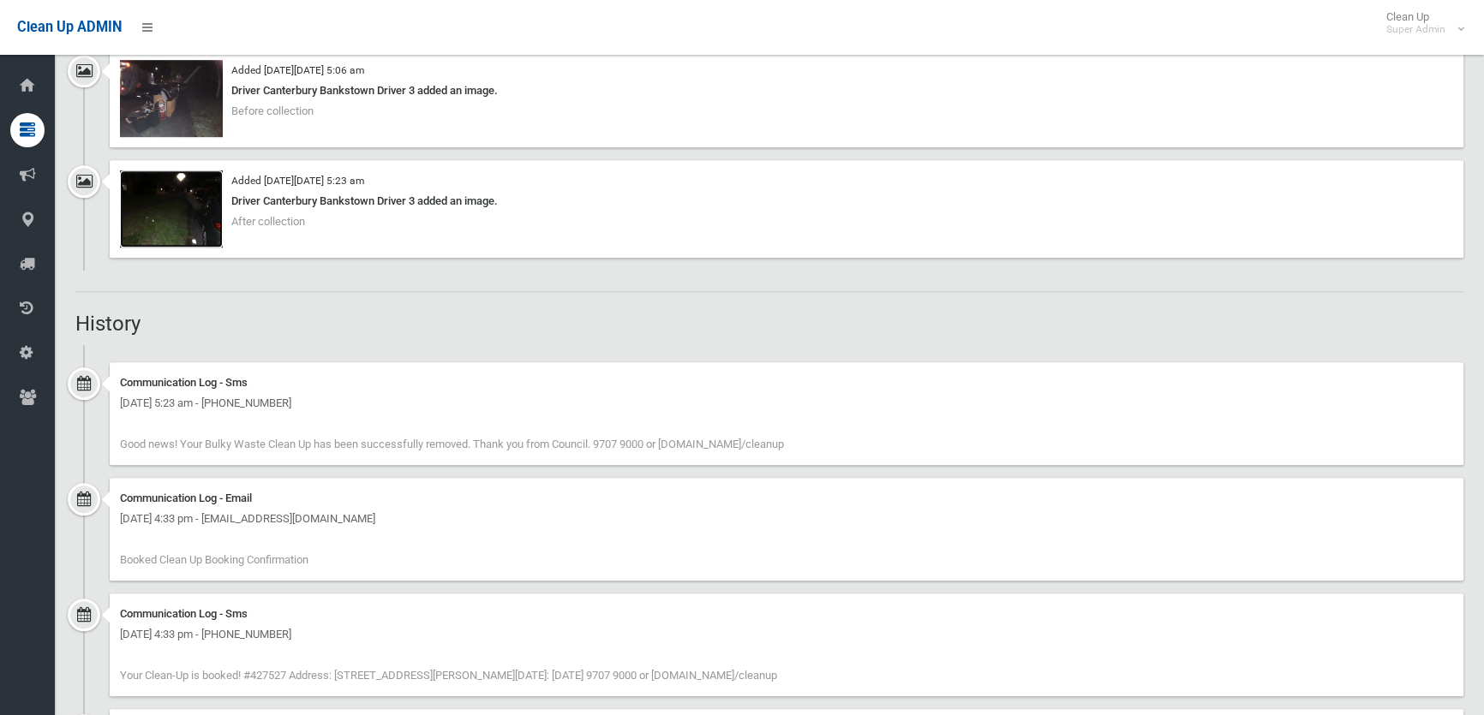
click at [178, 227] on img at bounding box center [171, 208] width 103 height 77
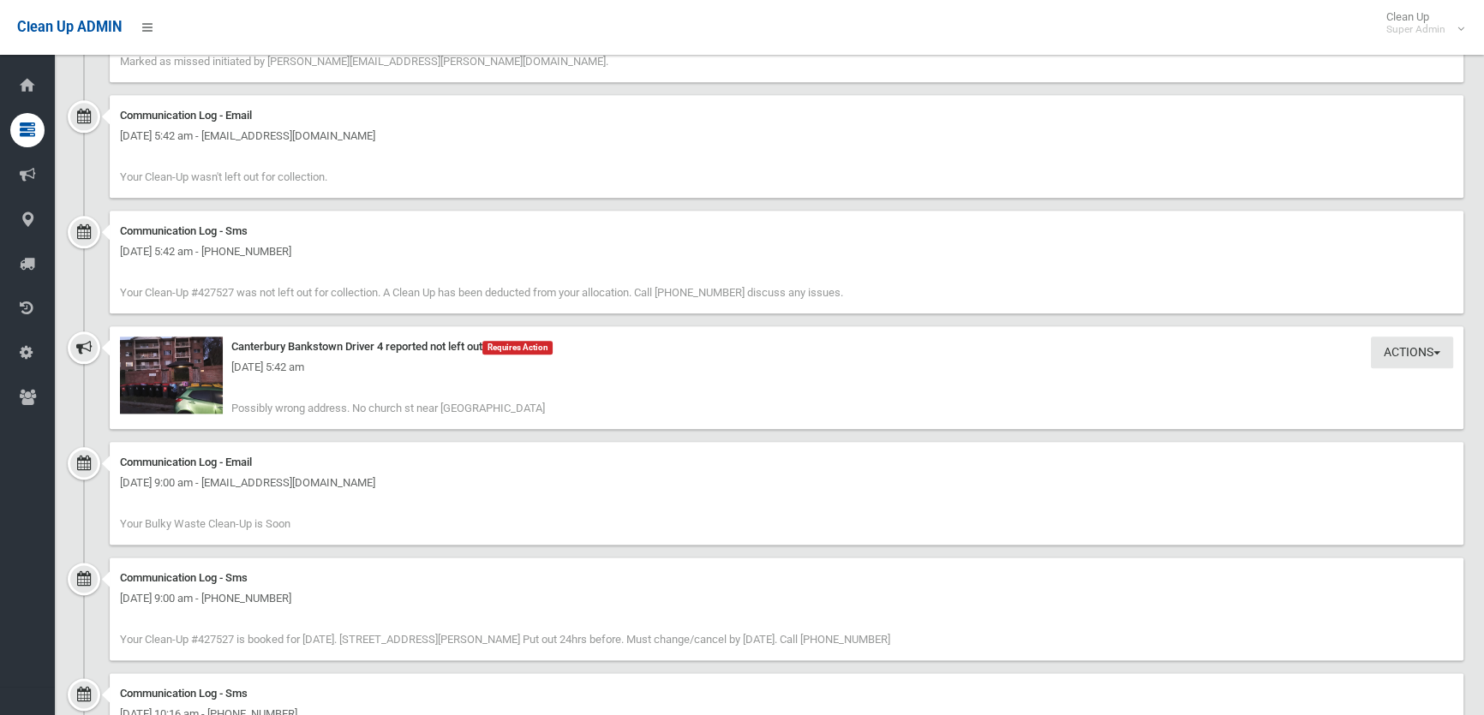
scroll to position [2621, 0]
